Goal: Information Seeking & Learning: Learn about a topic

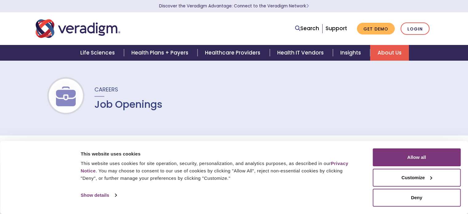
click at [424, 163] on button "Allow all" at bounding box center [416, 157] width 88 height 18
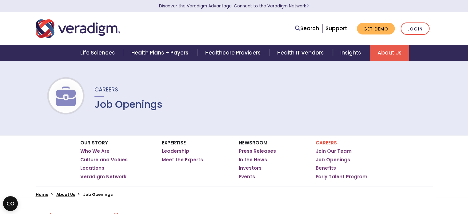
click at [331, 161] on link "Job Openings" at bounding box center [332, 160] width 34 height 6
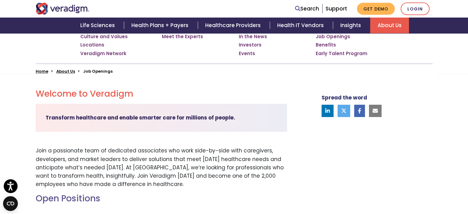
scroll to position [215, 0]
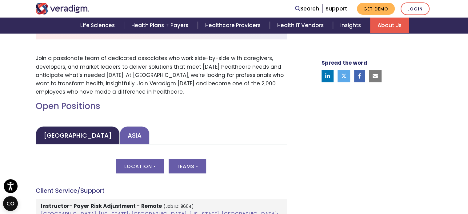
click at [122, 137] on link "Asia" at bounding box center [135, 135] width 30 height 18
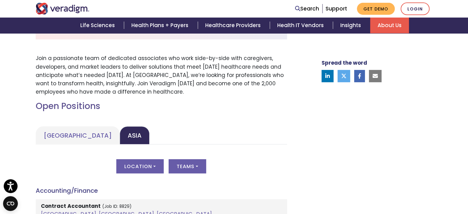
scroll to position [307, 0]
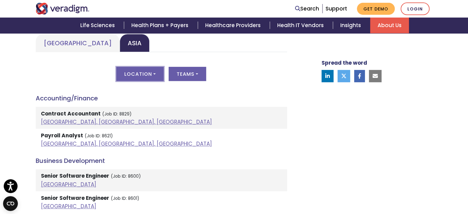
click at [152, 74] on button "Location" at bounding box center [139, 74] width 47 height 14
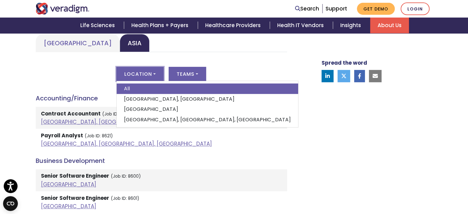
drag, startPoint x: 277, startPoint y: 100, endPoint x: 249, endPoint y: 101, distance: 27.7
click at [277, 99] on h4 "Accounting/Finance" at bounding box center [161, 97] width 251 height 7
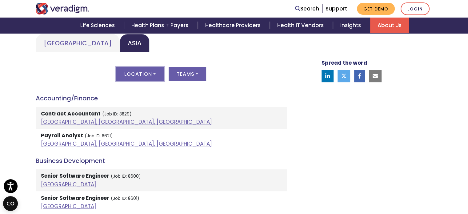
click at [152, 74] on button "Location" at bounding box center [139, 74] width 47 height 14
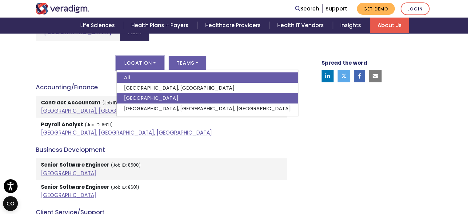
scroll to position [338, 0]
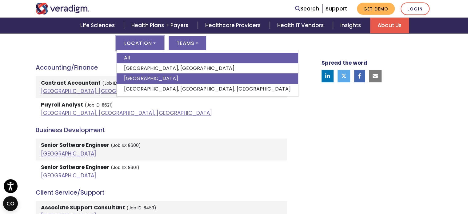
click at [165, 77] on link "[GEOGRAPHIC_DATA]" at bounding box center [207, 78] width 181 height 10
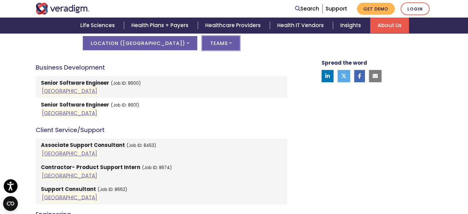
click at [207, 46] on button "Teams" at bounding box center [221, 43] width 38 height 14
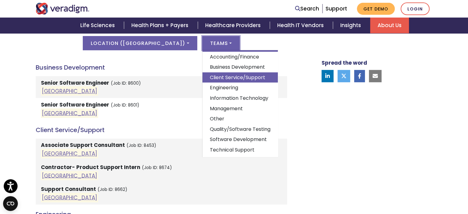
scroll to position [17, 0]
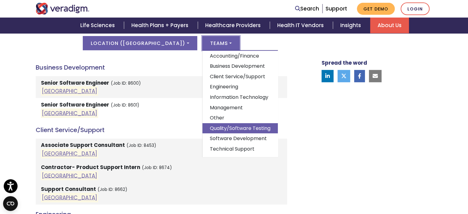
click at [223, 123] on link "Quality/Software Testing" at bounding box center [239, 128] width 75 height 10
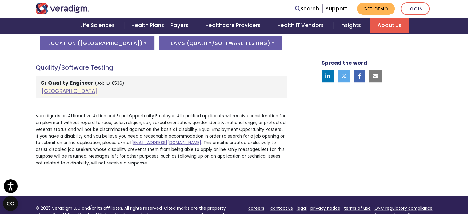
click at [63, 82] on strong "Sr Quality Engineer" at bounding box center [67, 82] width 52 height 7
click at [52, 93] on link "[GEOGRAPHIC_DATA]" at bounding box center [69, 90] width 55 height 7
